Goal: Task Accomplishment & Management: Manage account settings

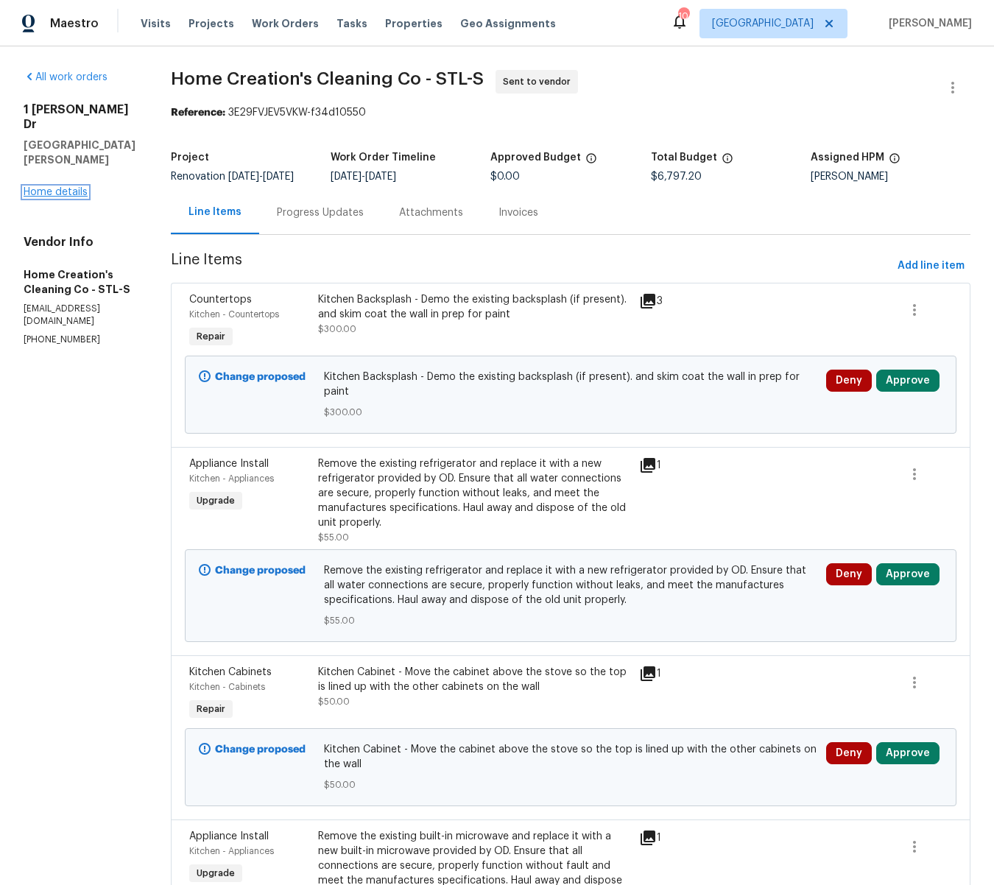
click at [44, 187] on link "Home details" at bounding box center [56, 192] width 64 height 10
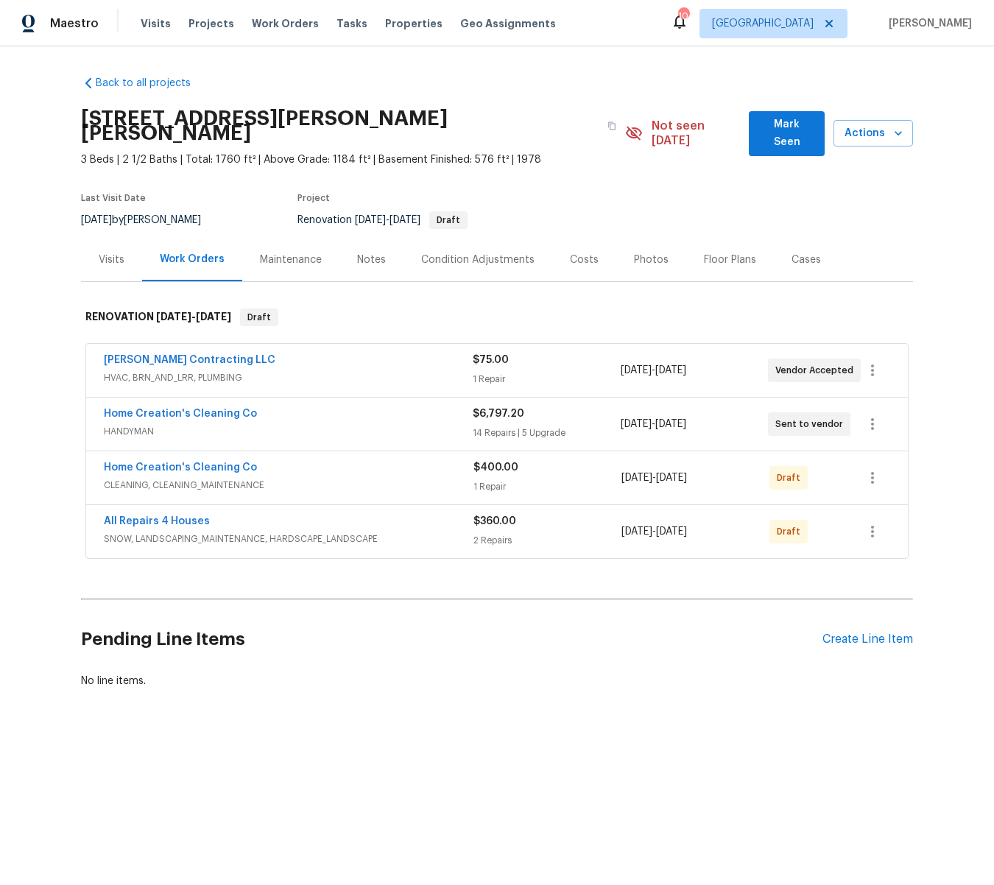
click at [372, 253] on div "Notes" at bounding box center [371, 260] width 29 height 15
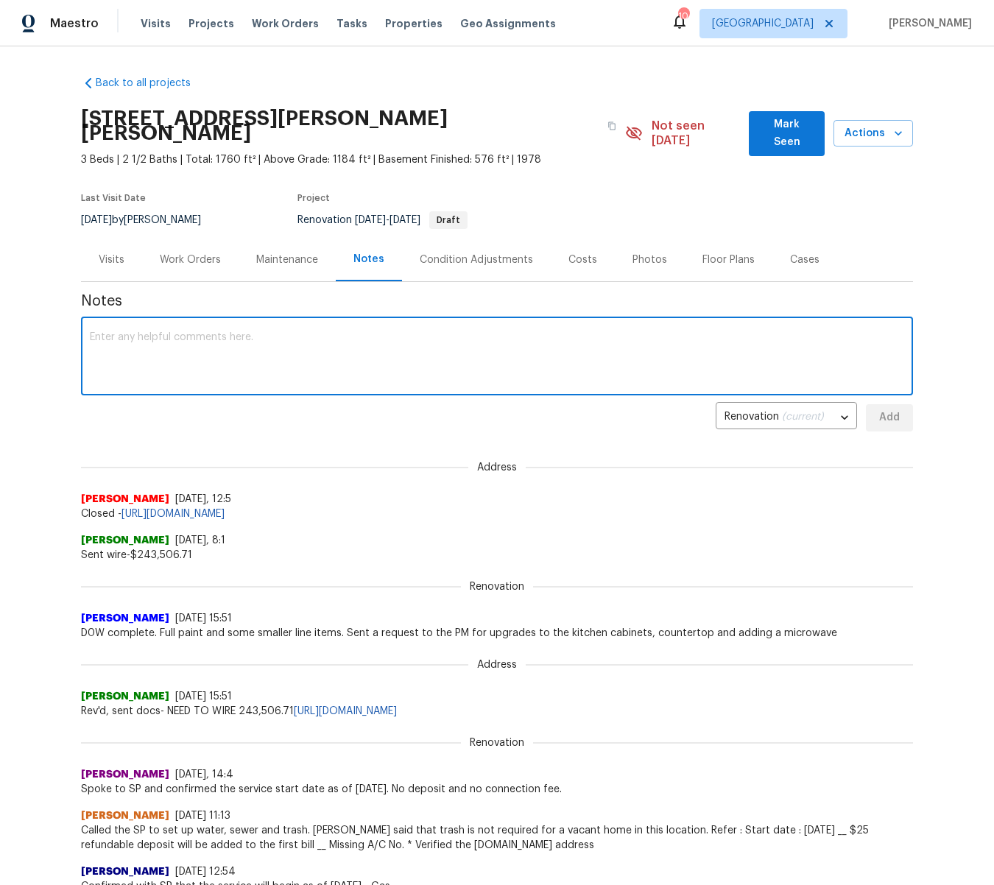
click at [169, 332] on textarea at bounding box center [497, 358] width 815 height 52
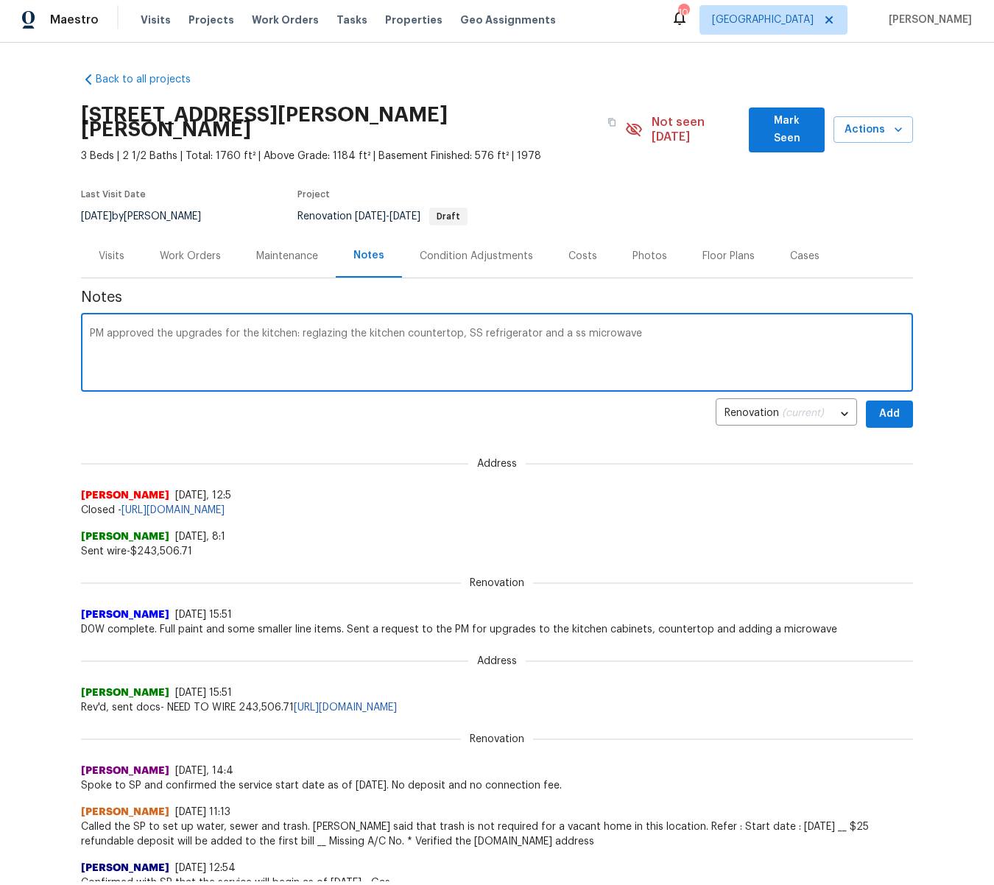
type textarea "PM approved the upgrades for the kitchen: reglazing the kitchen countertop, SS …"
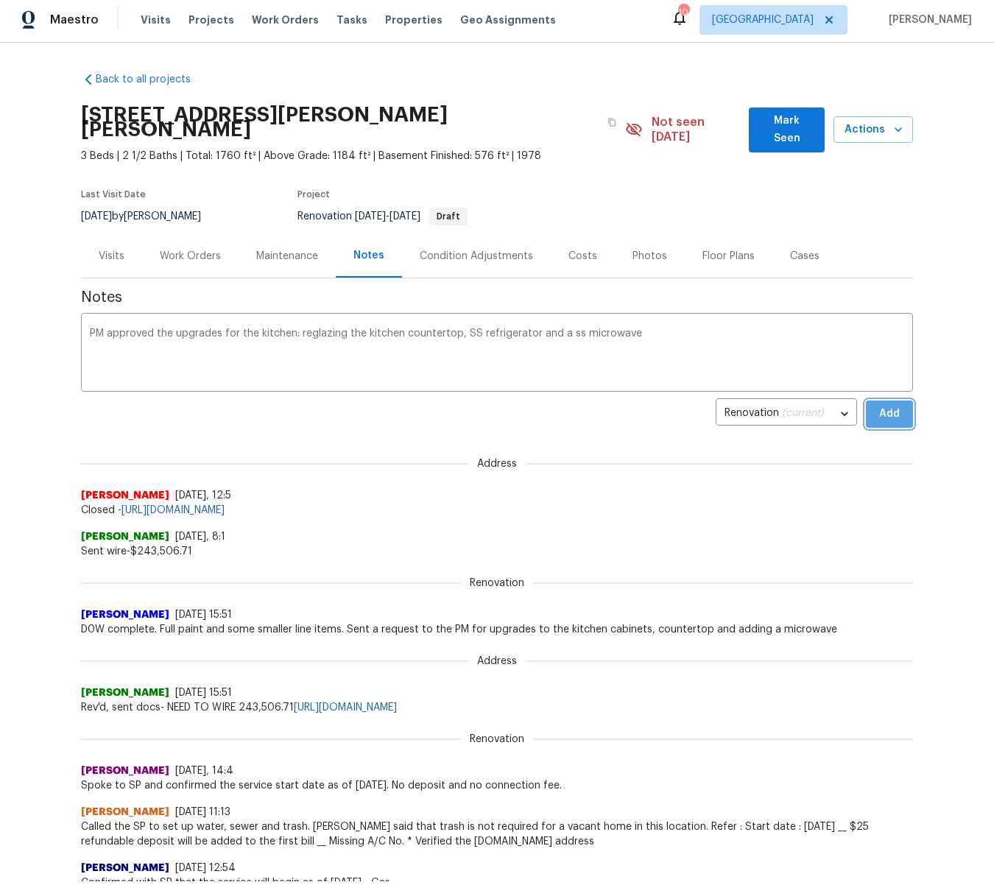
click at [886, 405] on span "Add" at bounding box center [890, 414] width 24 height 18
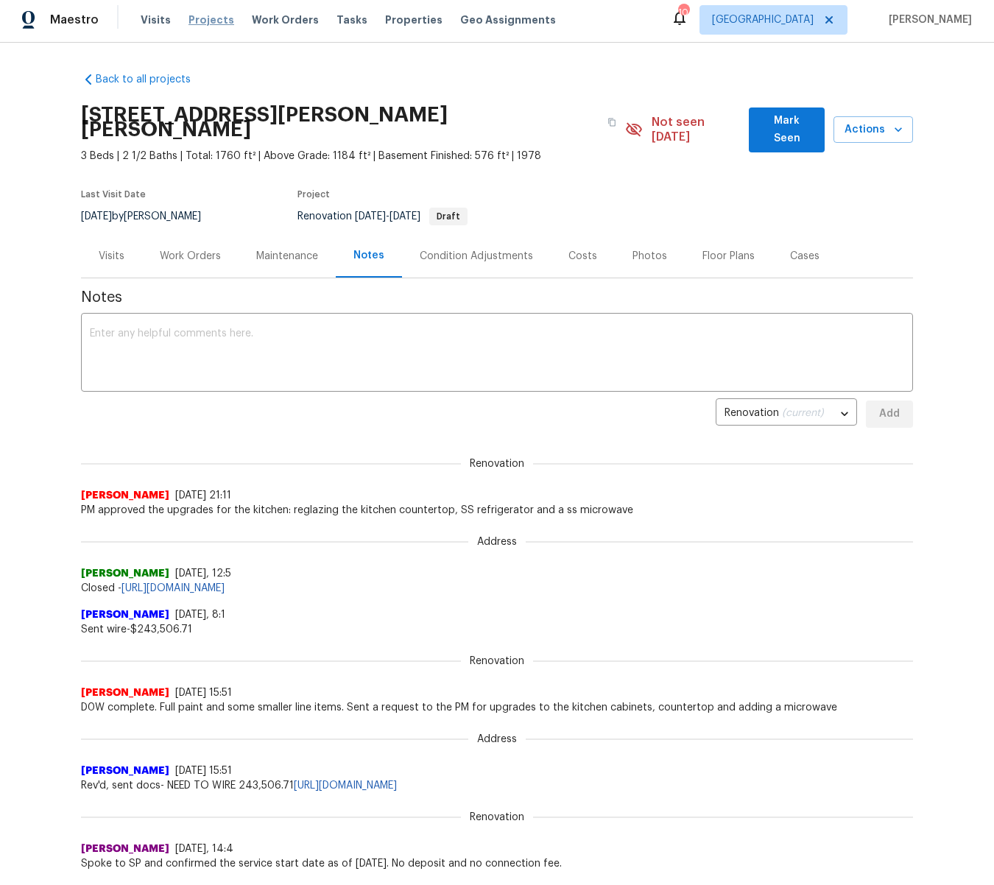
click at [202, 22] on span "Projects" at bounding box center [212, 20] width 46 height 15
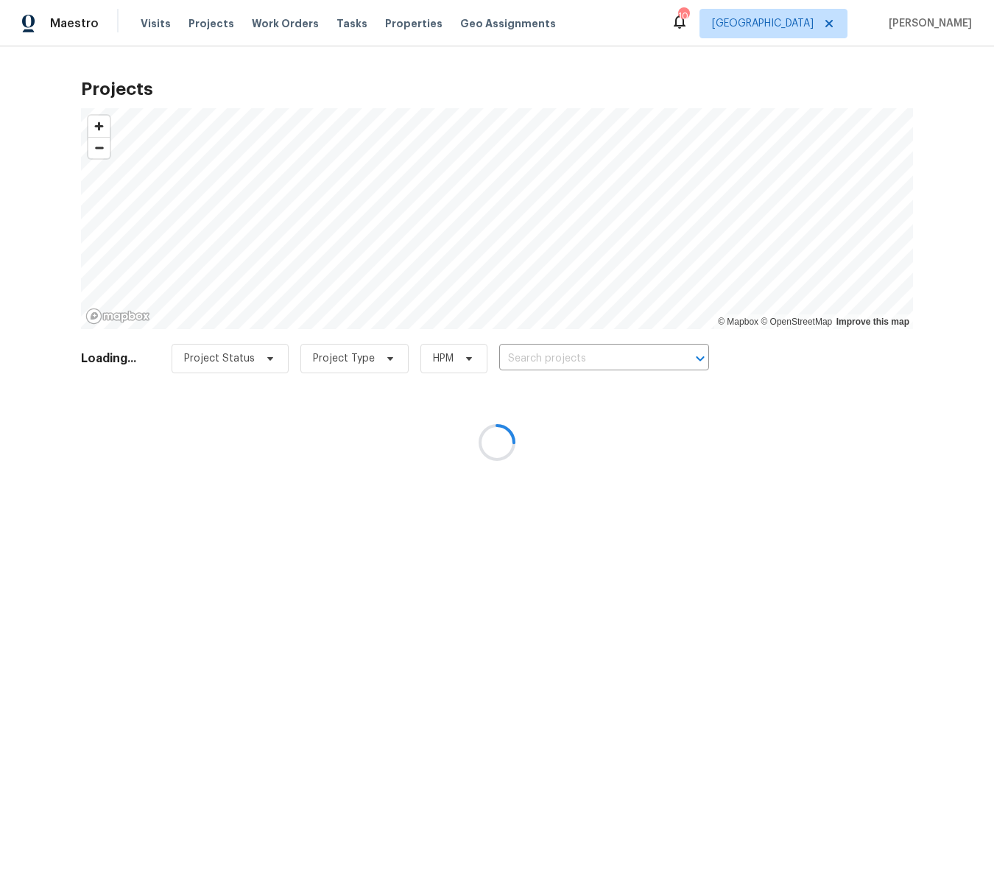
click at [536, 357] on div at bounding box center [497, 442] width 994 height 885
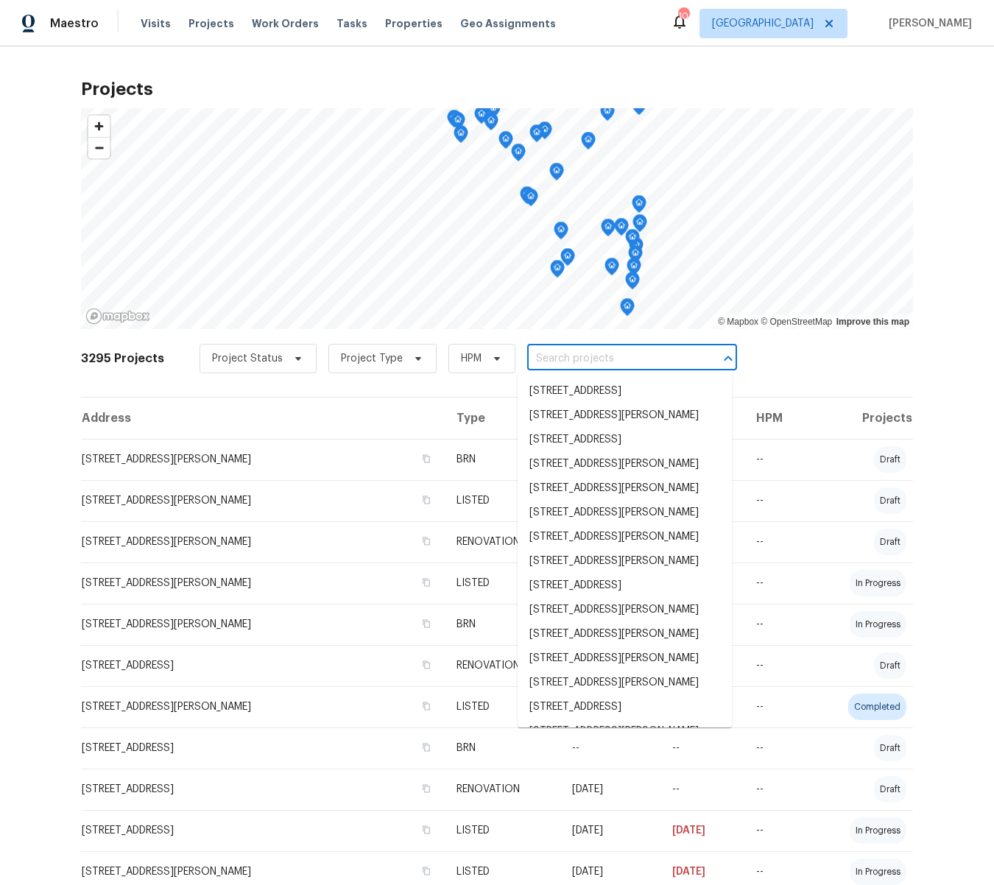
click at [536, 357] on input "text" at bounding box center [611, 359] width 169 height 23
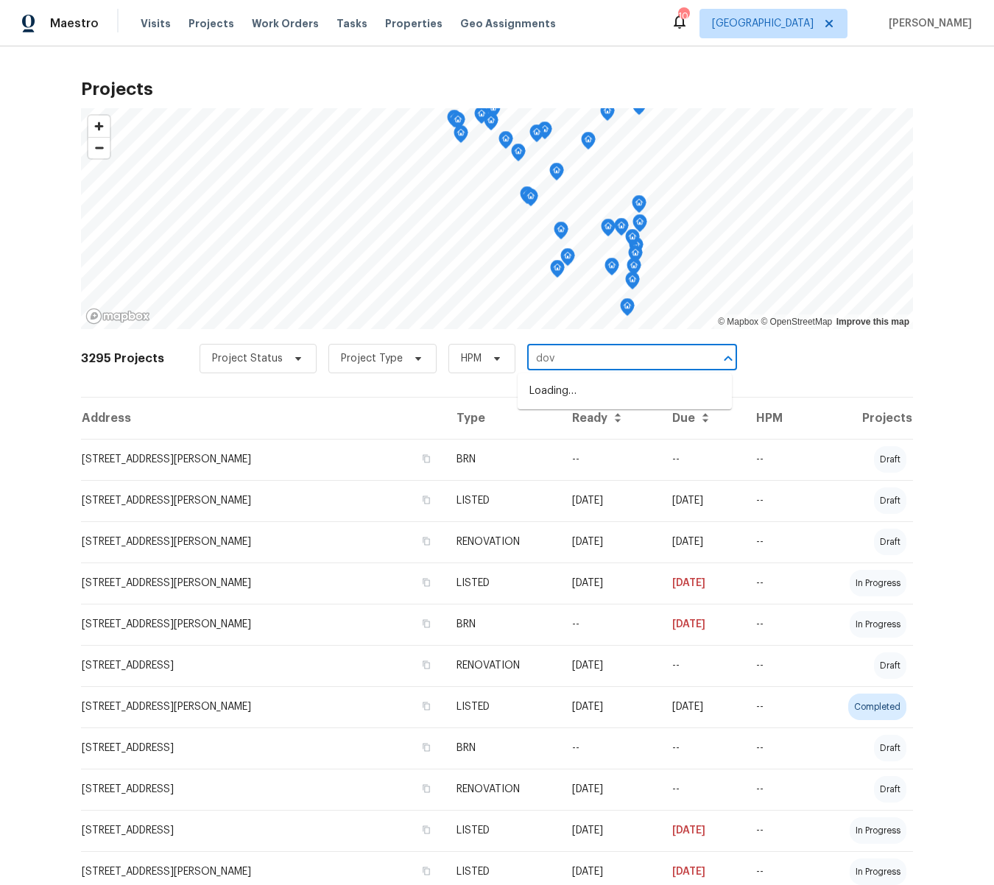
type input "dove"
click at [577, 428] on li "[STREET_ADDRESS][PERSON_NAME]" at bounding box center [625, 416] width 214 height 24
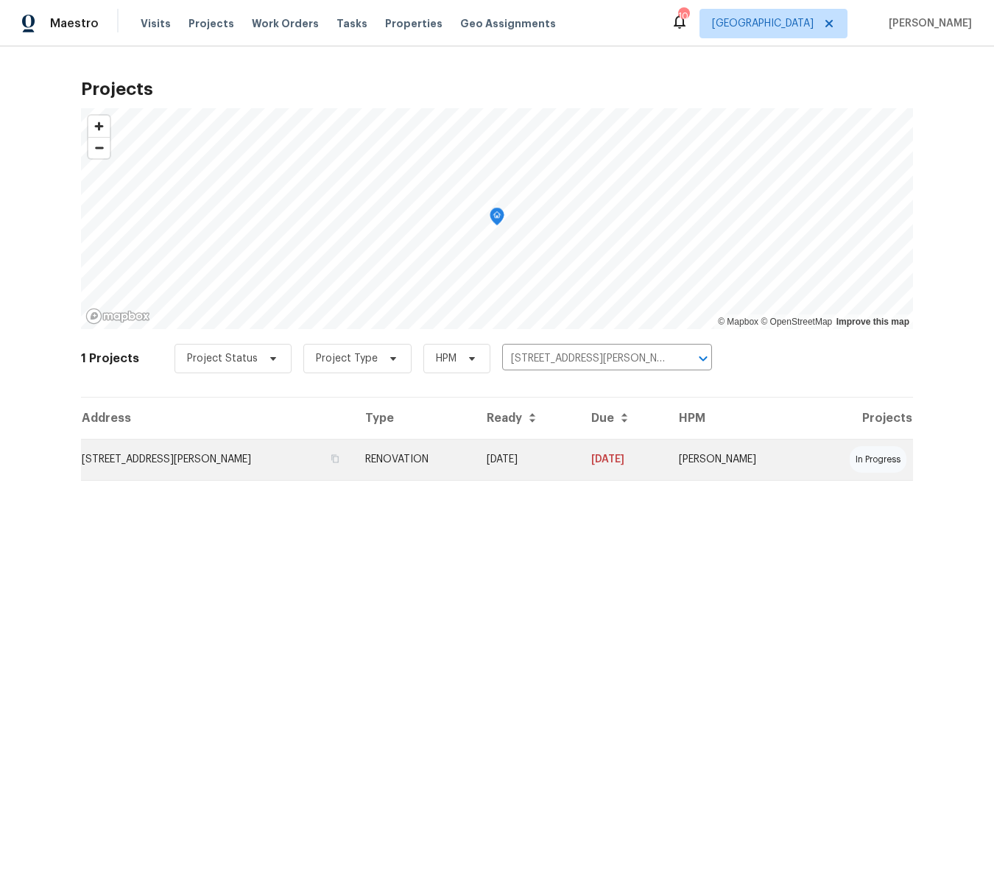
click at [217, 461] on td "[STREET_ADDRESS][PERSON_NAME]" at bounding box center [217, 459] width 273 height 41
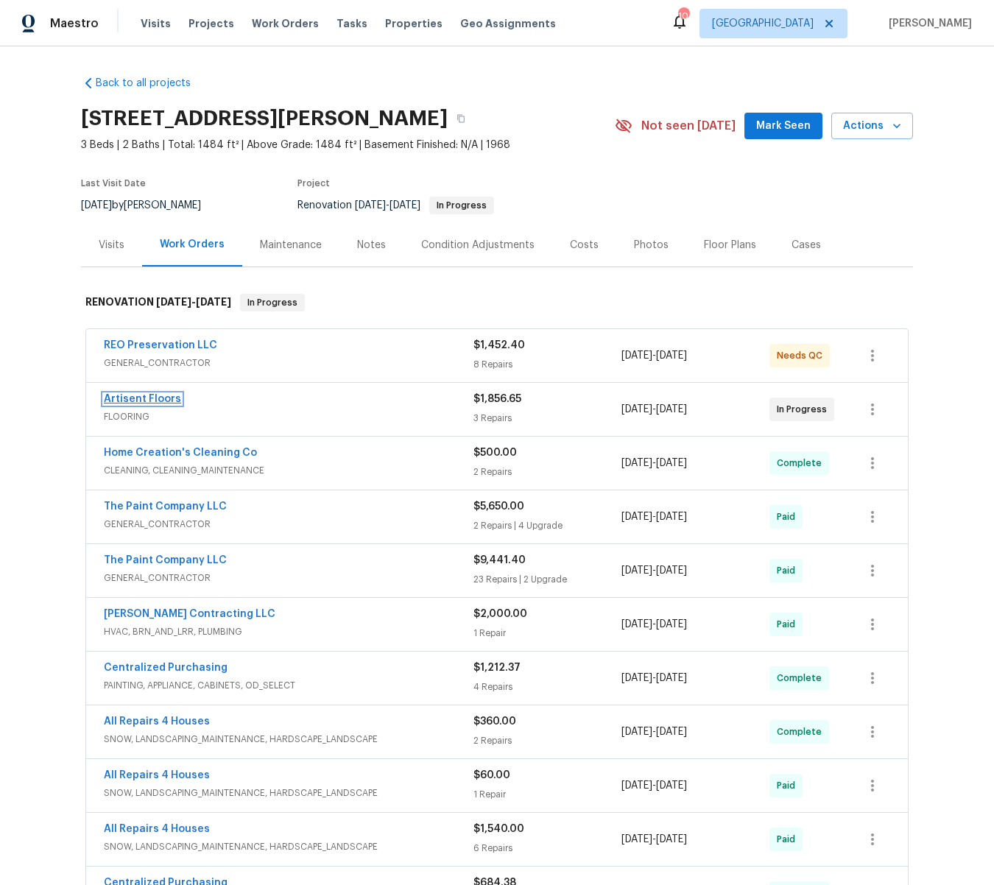
click at [164, 399] on link "Artisent Floors" at bounding box center [142, 399] width 77 height 10
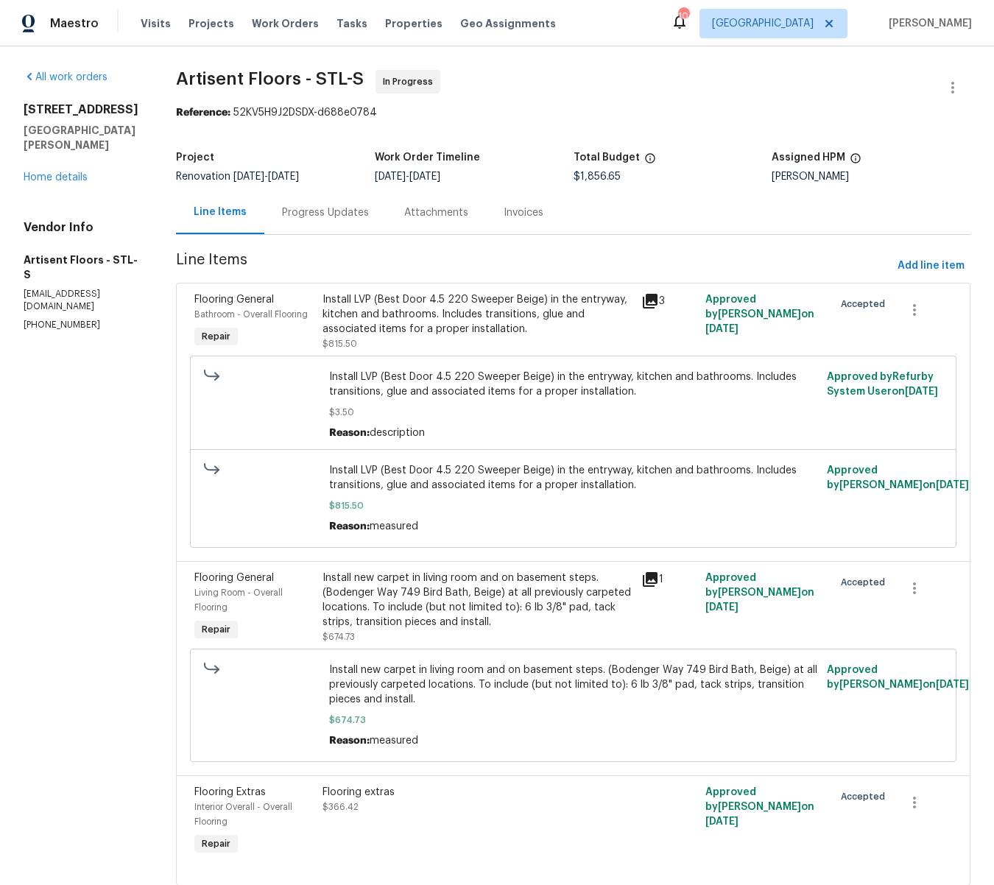
click at [332, 213] on div "Progress Updates" at bounding box center [325, 213] width 87 height 15
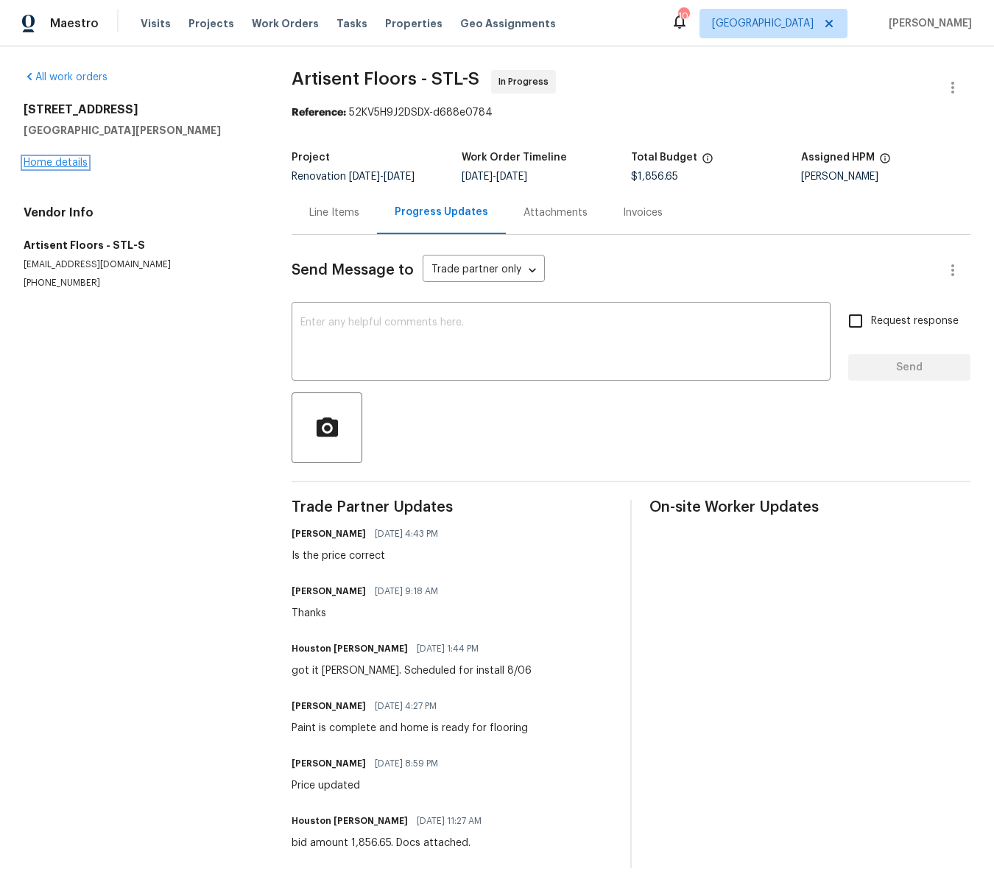
click at [74, 160] on link "Home details" at bounding box center [56, 163] width 64 height 10
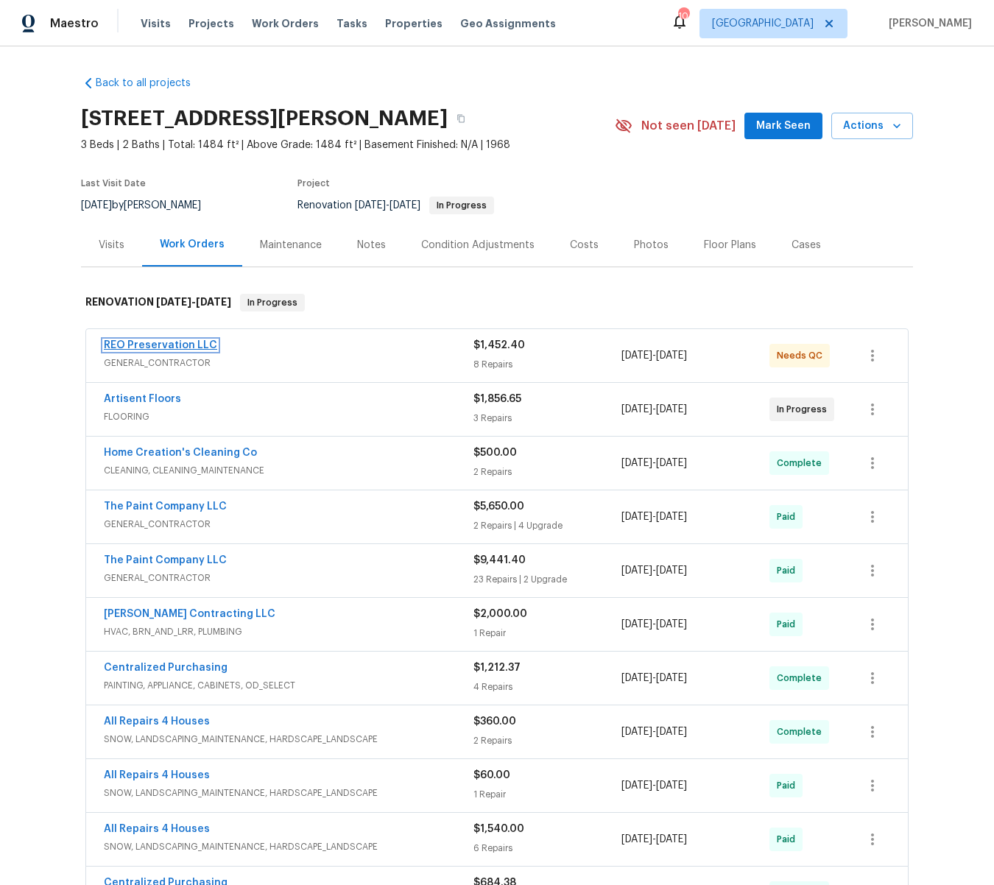
click at [167, 342] on link "REO Preservation LLC" at bounding box center [160, 345] width 113 height 10
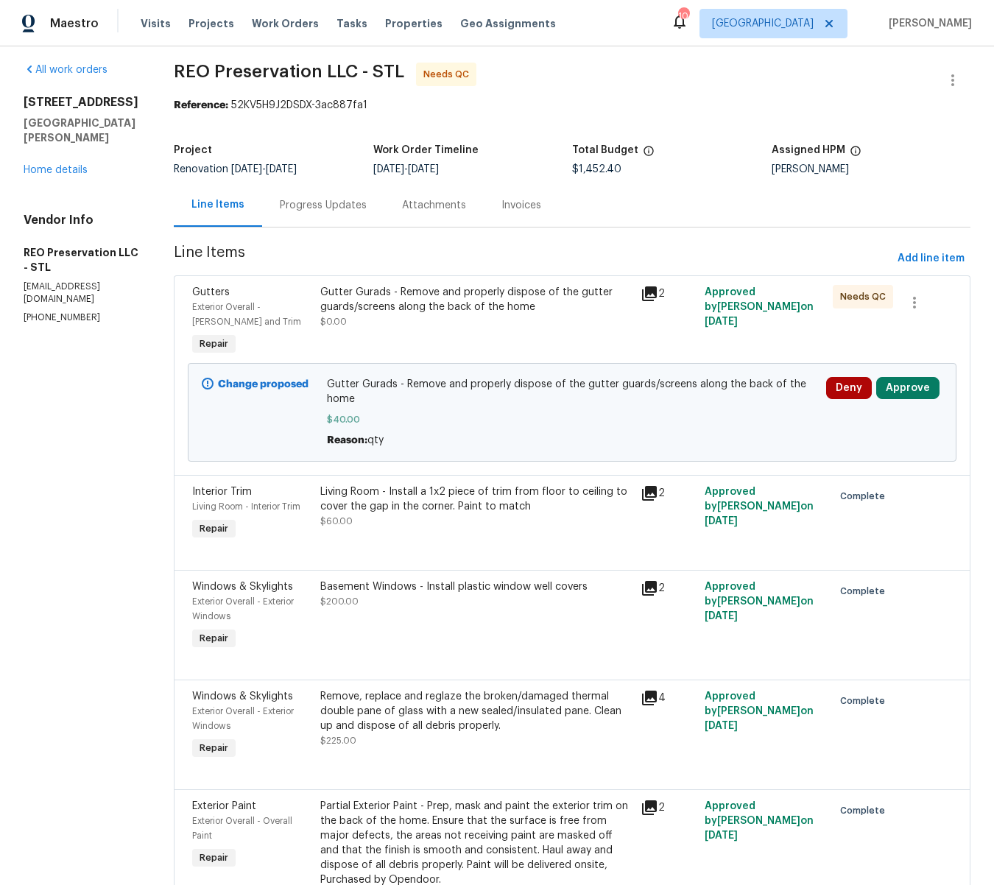
scroll to position [12, 0]
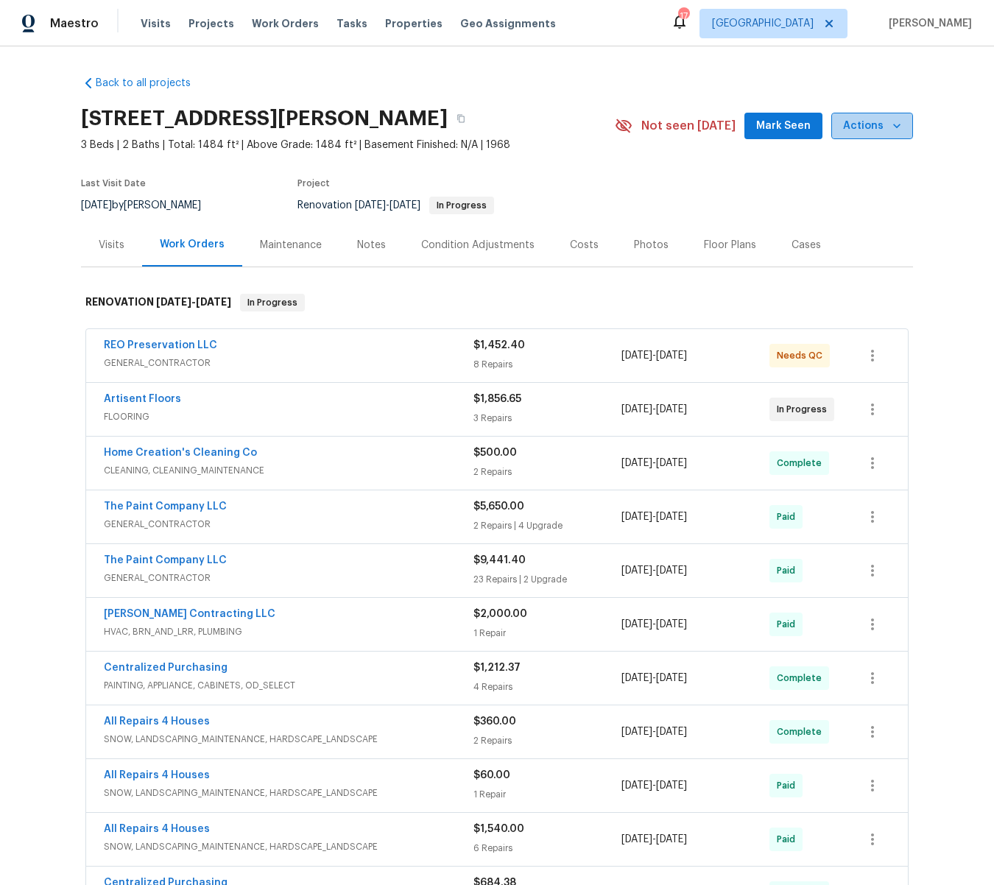
click at [895, 123] on icon "button" at bounding box center [897, 126] width 15 height 15
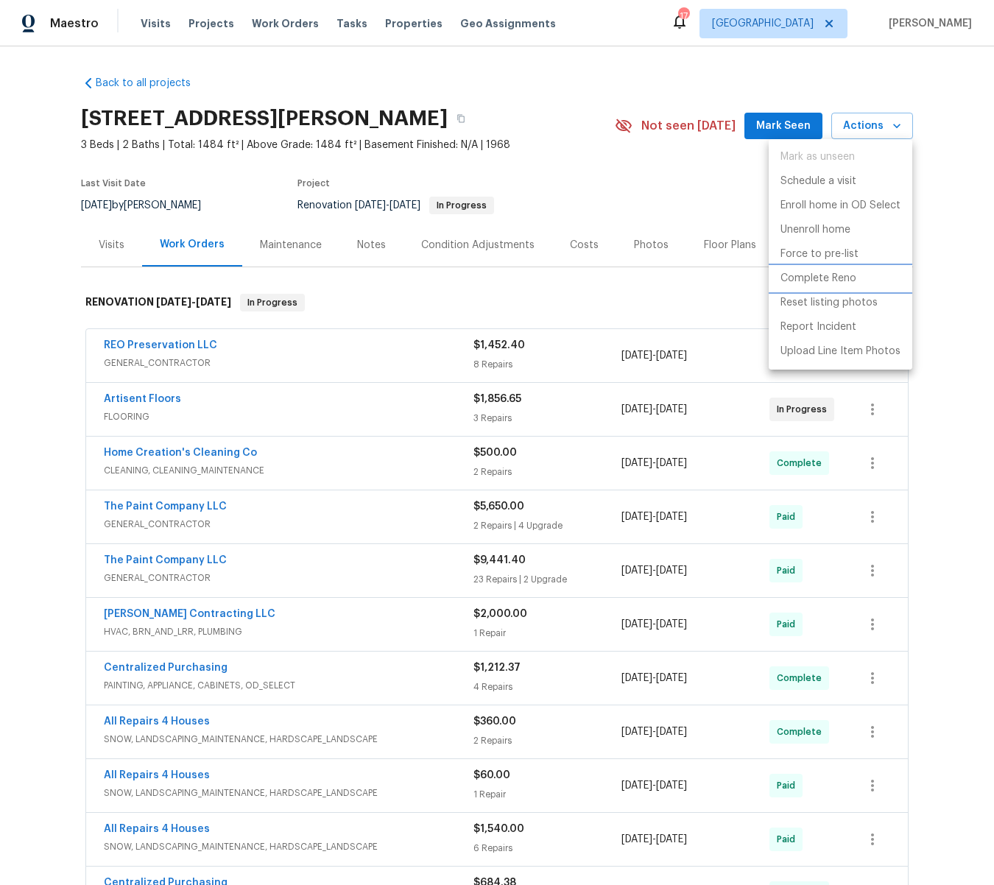
click at [800, 276] on p "Complete Reno" at bounding box center [819, 278] width 76 height 15
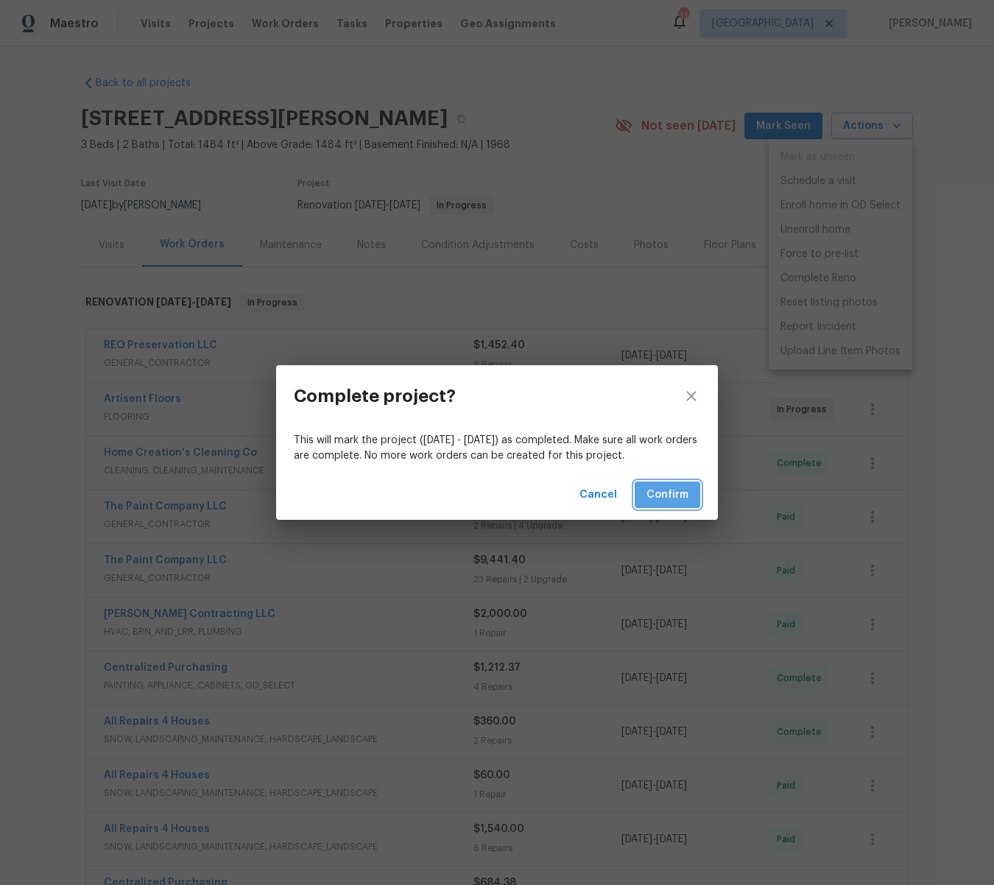
click at [674, 494] on span "Confirm" at bounding box center [668, 495] width 42 height 18
